Goal: Task Accomplishment & Management: Complete application form

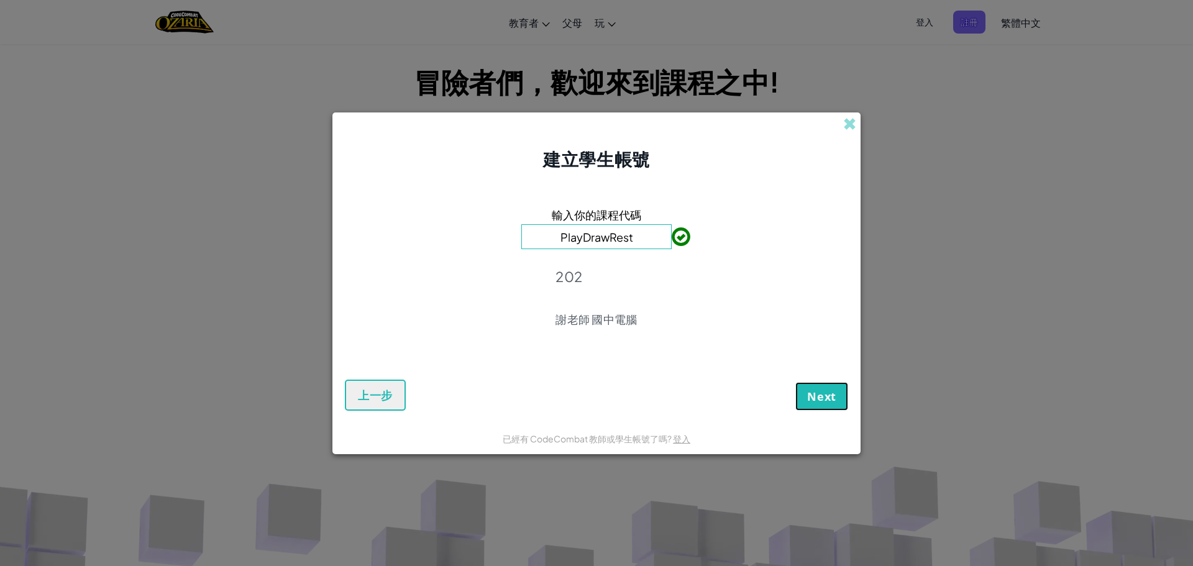
click at [829, 403] on span "Next" at bounding box center [821, 396] width 29 height 15
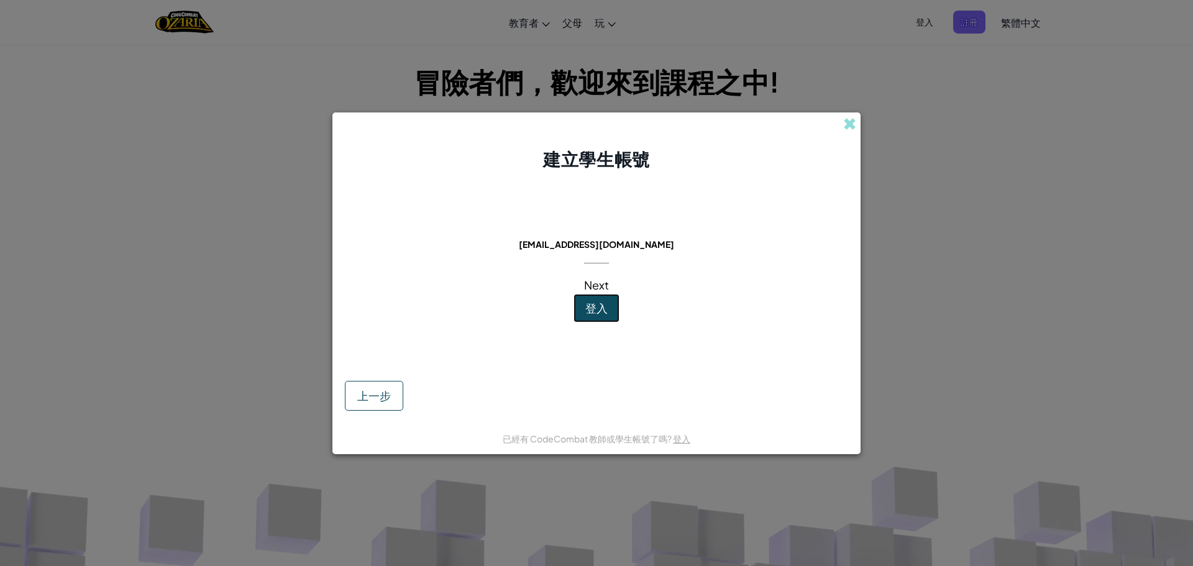
click at [588, 298] on button "登入" at bounding box center [596, 308] width 46 height 29
